Goal: Information Seeking & Learning: Learn about a topic

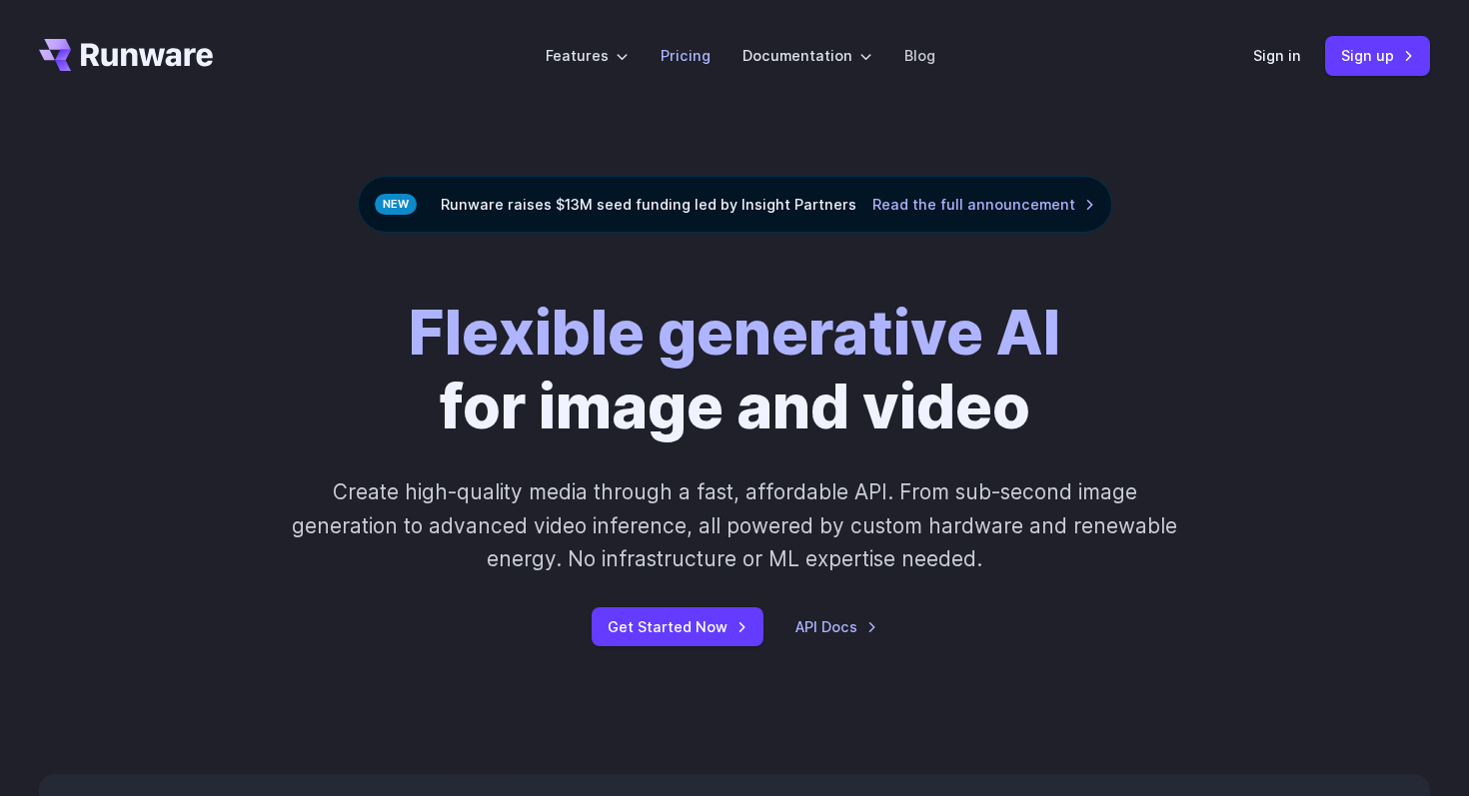
click at [695, 48] on link "Pricing" at bounding box center [686, 55] width 50 height 23
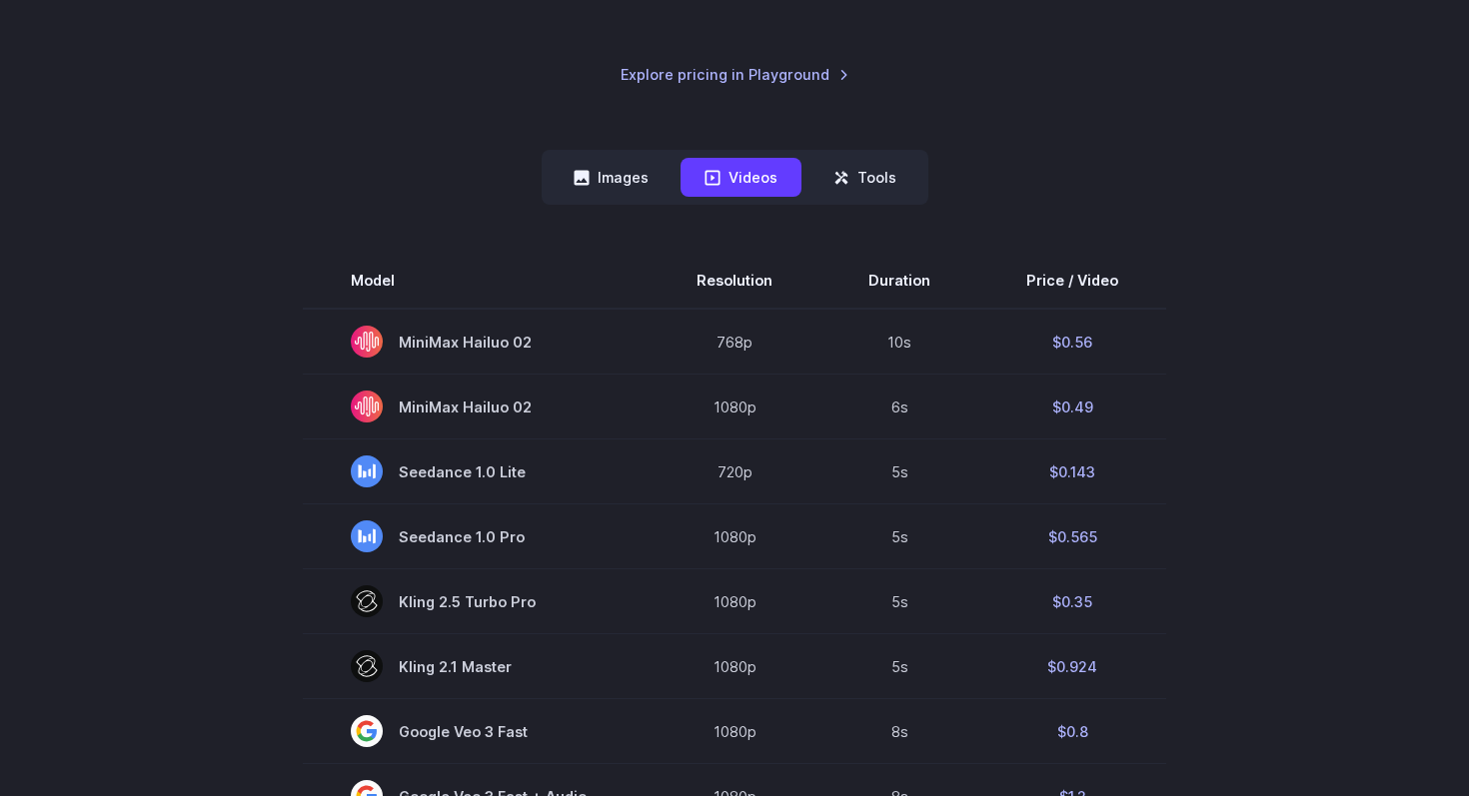
scroll to position [379, 0]
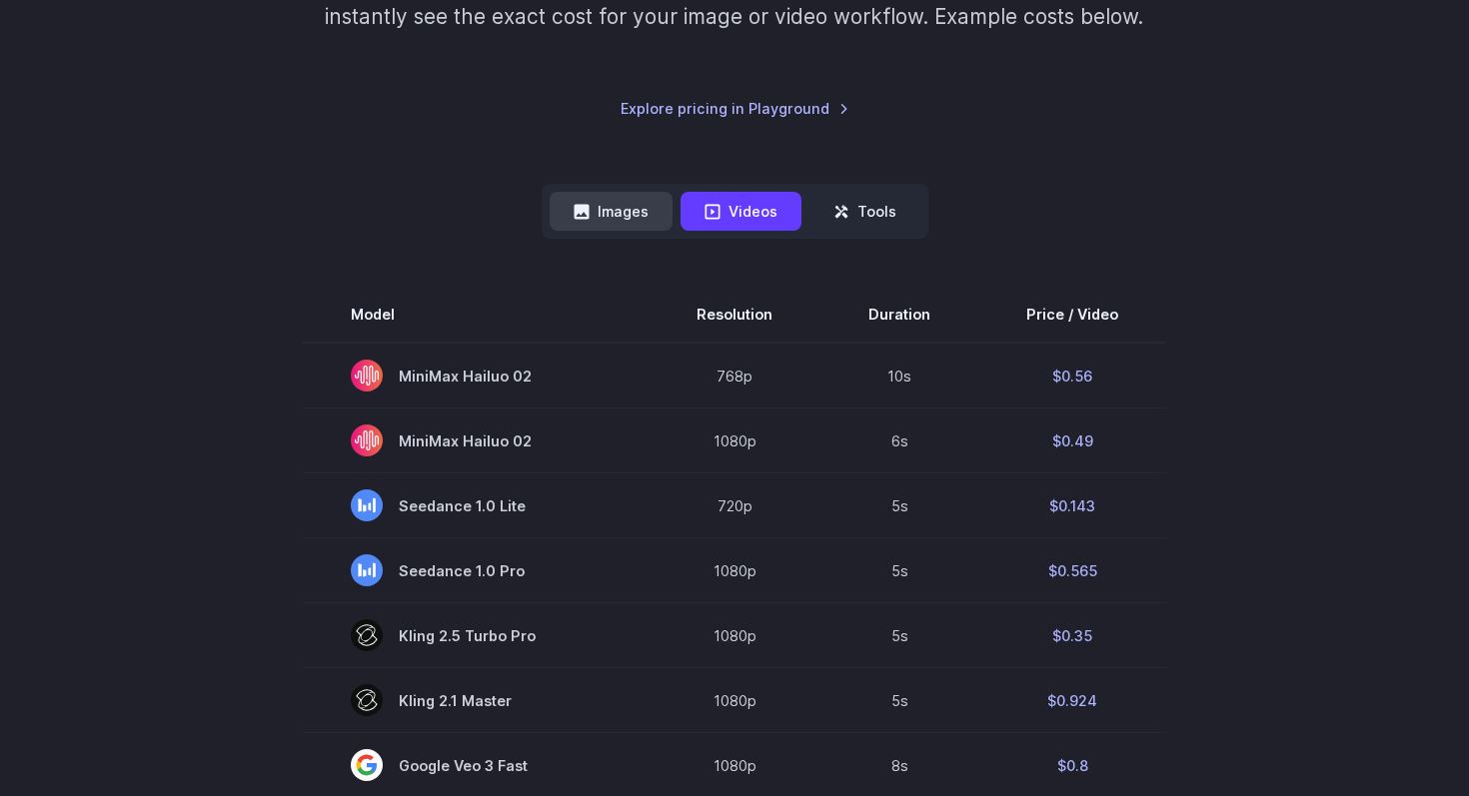
click at [611, 219] on button "Images" at bounding box center [611, 211] width 123 height 39
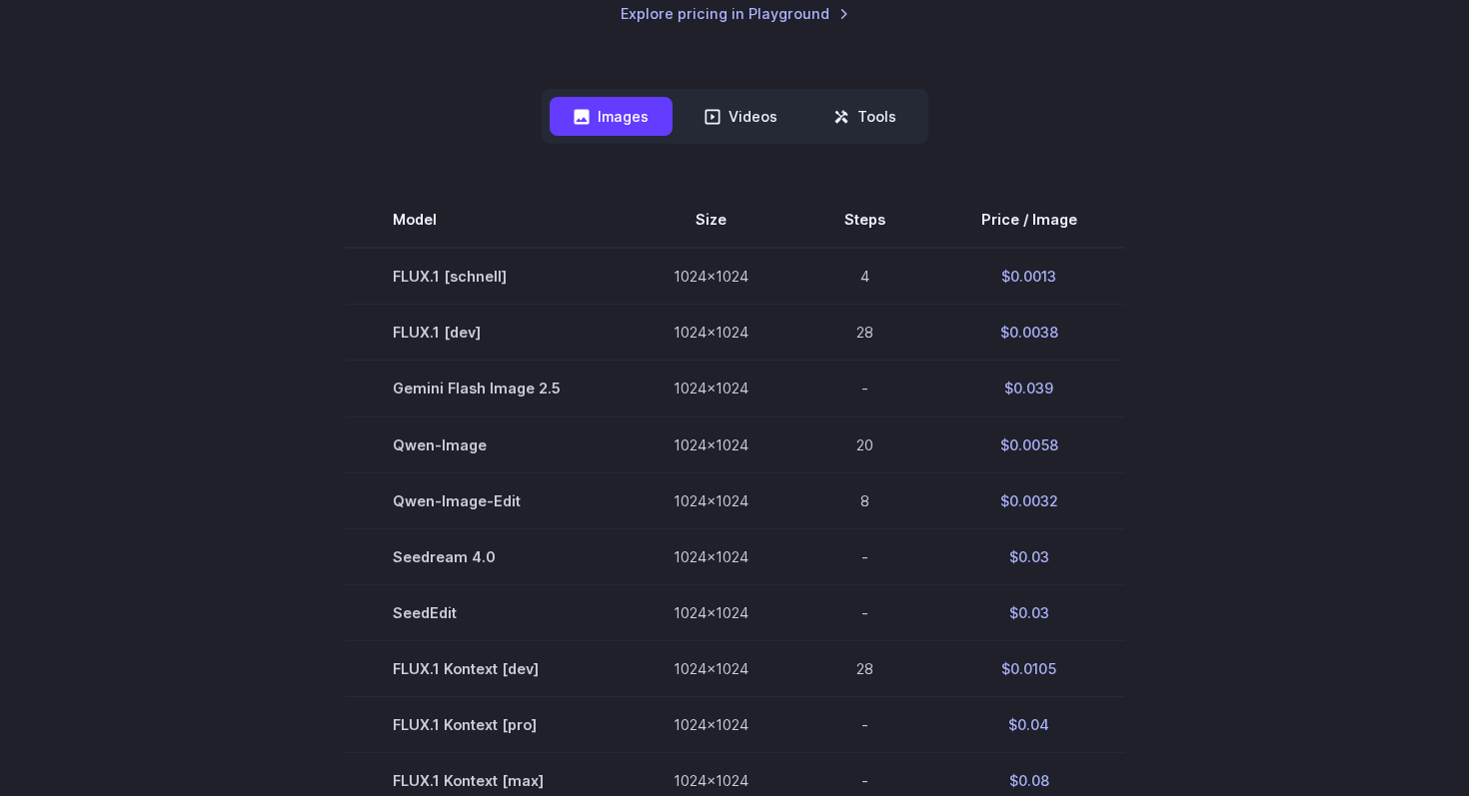
scroll to position [468, 0]
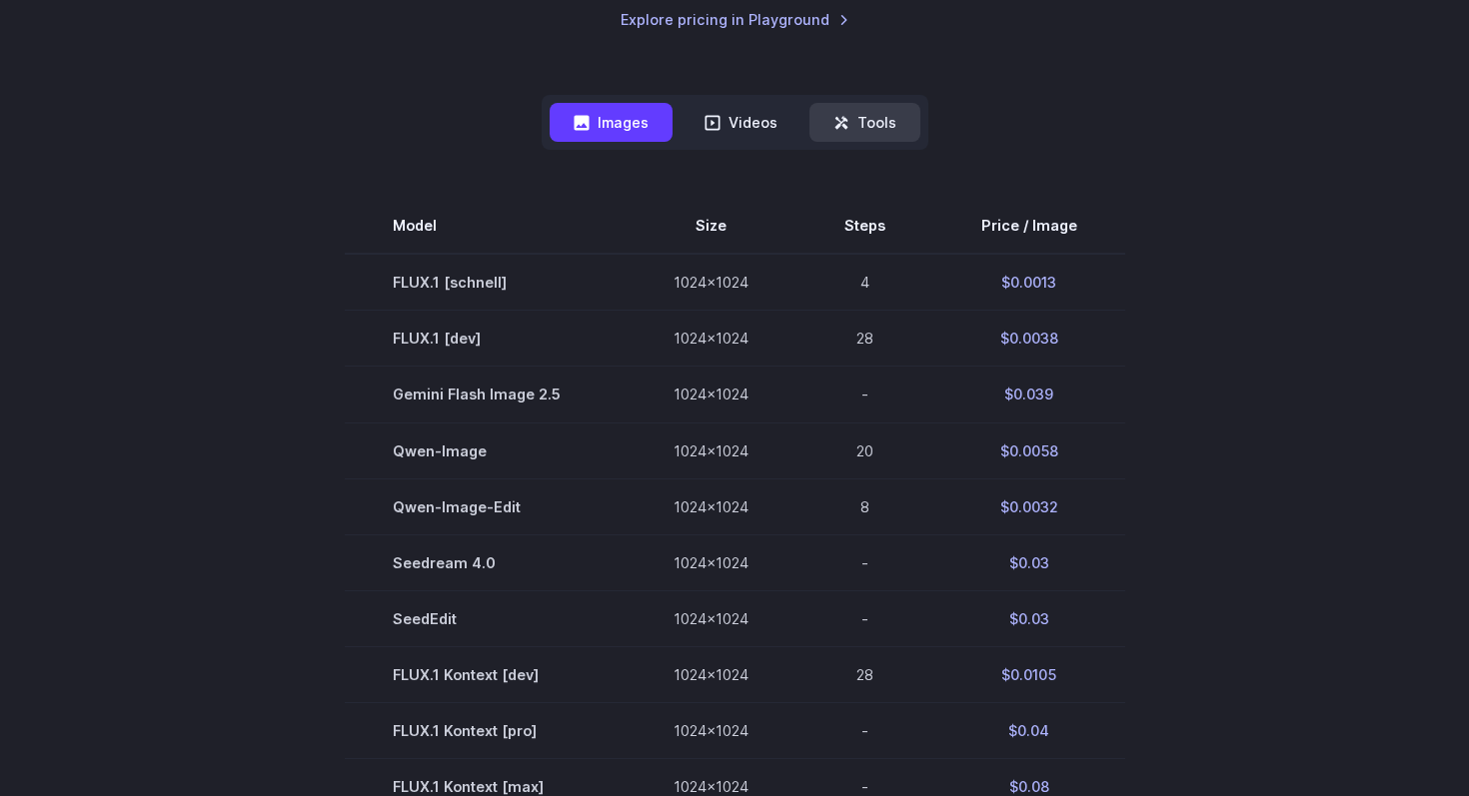
click at [870, 138] on button "Tools" at bounding box center [864, 122] width 111 height 39
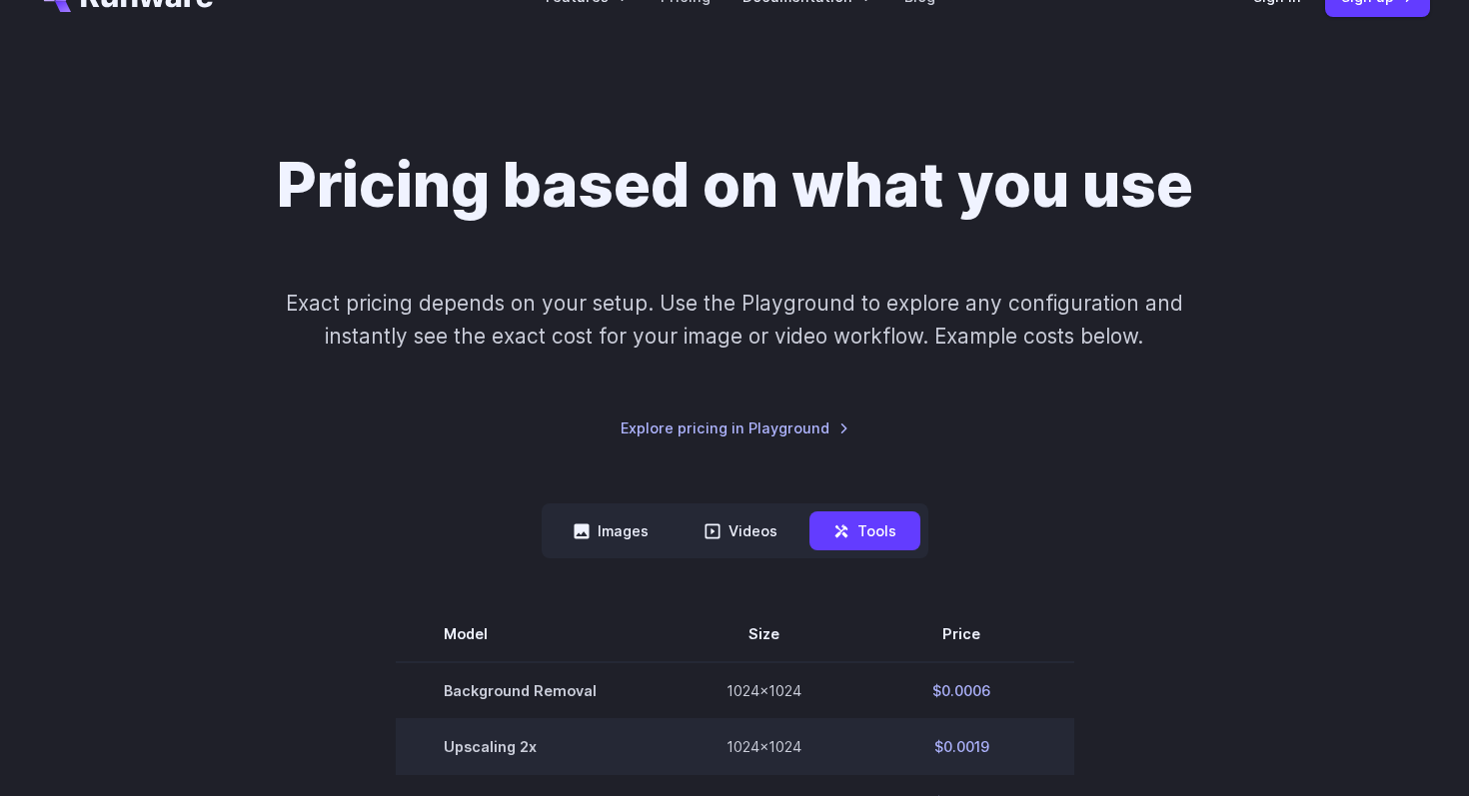
scroll to position [0, 0]
